Goal: Task Accomplishment & Management: Manage account settings

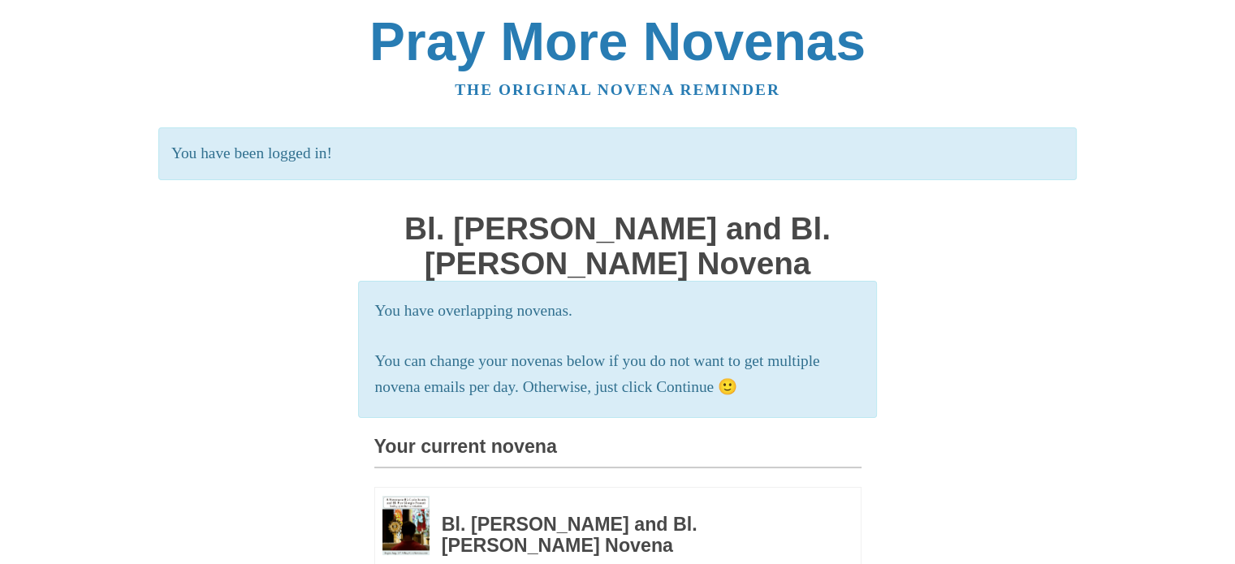
drag, startPoint x: 737, startPoint y: 394, endPoint x: 1074, endPoint y: 433, distance: 339.0
click at [1074, 433] on div "Pray More Novenas The original novena reminder You have been logged in! Bl. Car…" at bounding box center [618, 540] width 950 height 1080
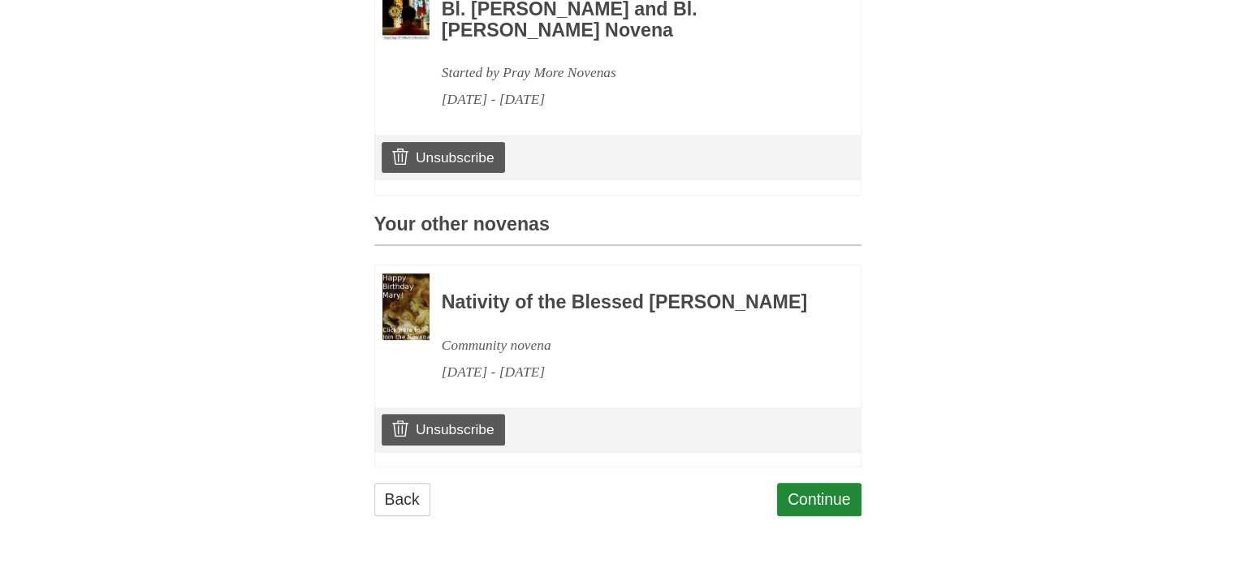
scroll to position [559, 0]
click at [438, 420] on link "Unsubscribe" at bounding box center [442, 429] width 123 height 31
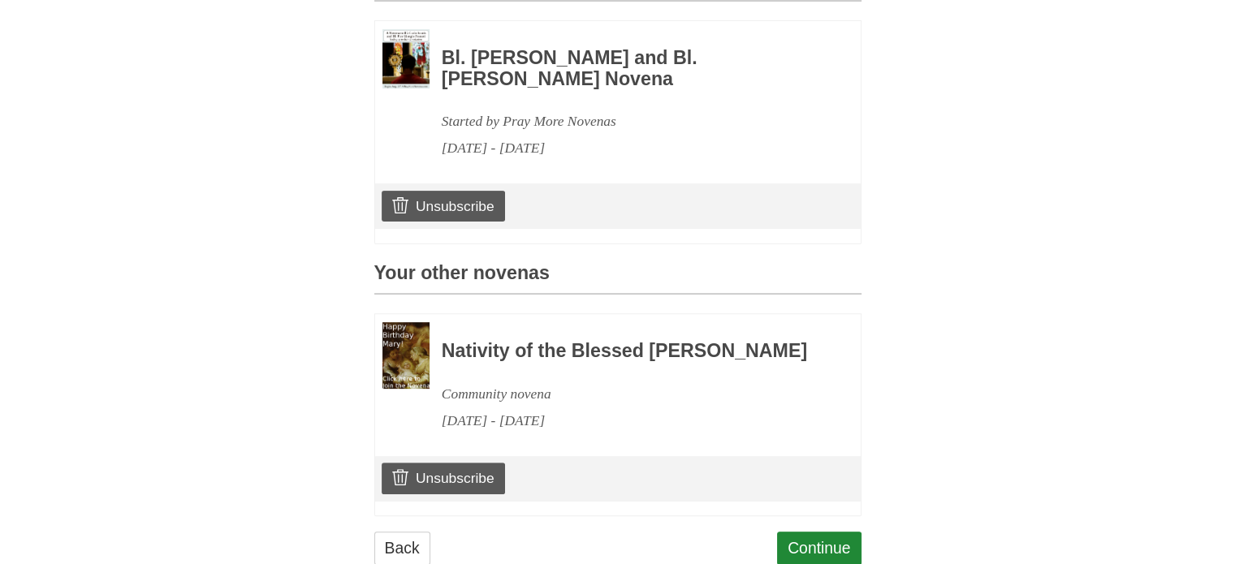
scroll to position [498, 0]
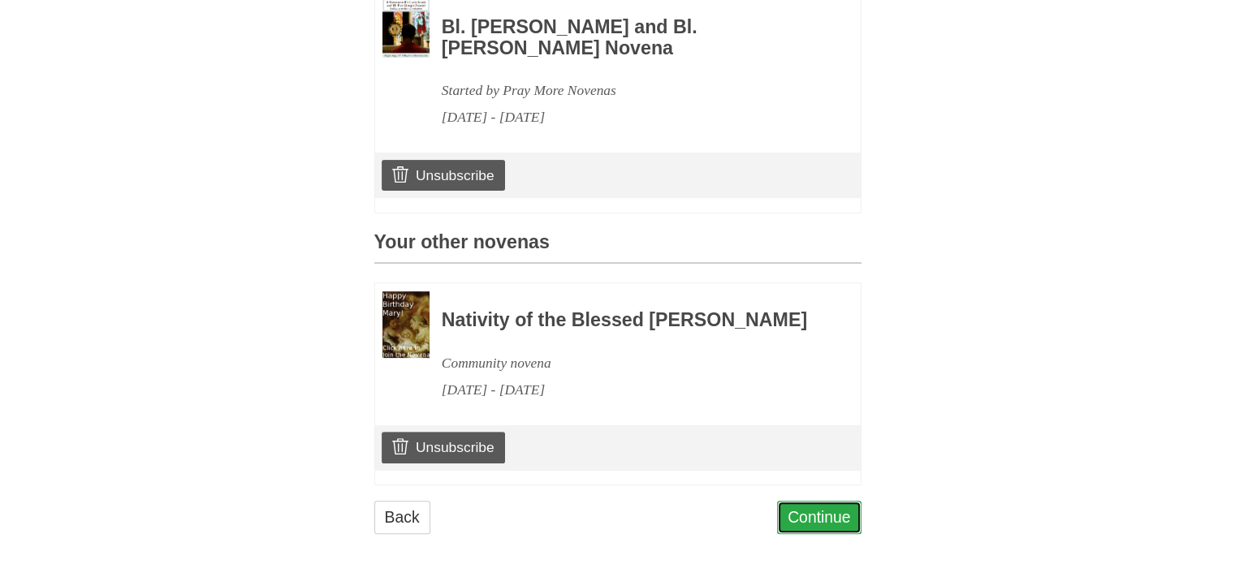
click at [804, 534] on link "Continue" at bounding box center [819, 517] width 84 height 33
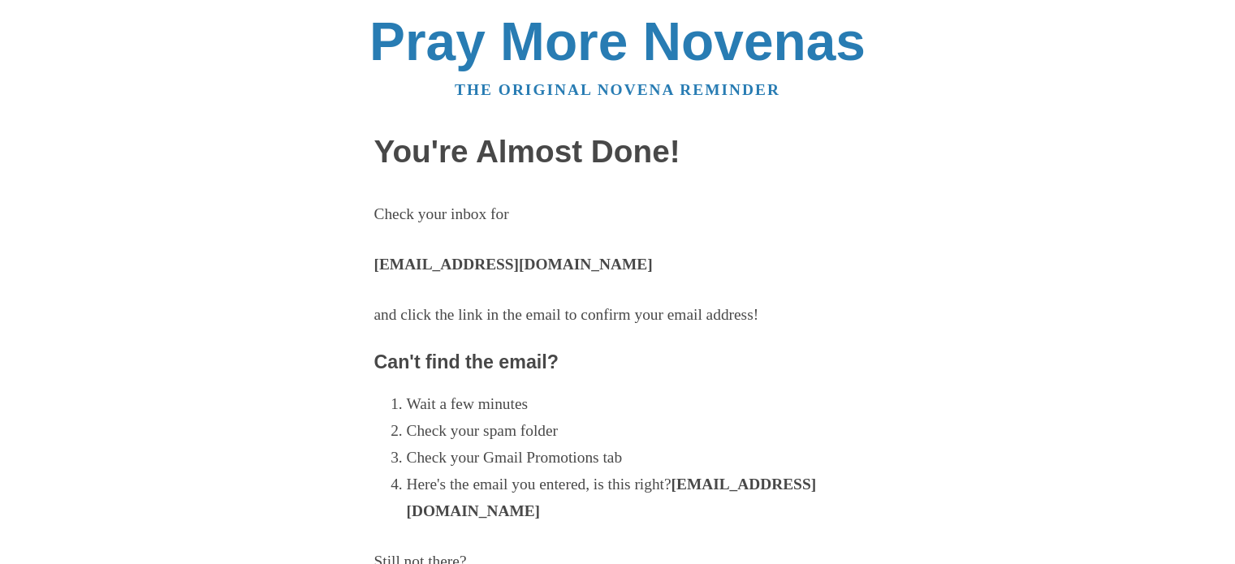
scroll to position [424, 0]
